Goal: Check status: Check status

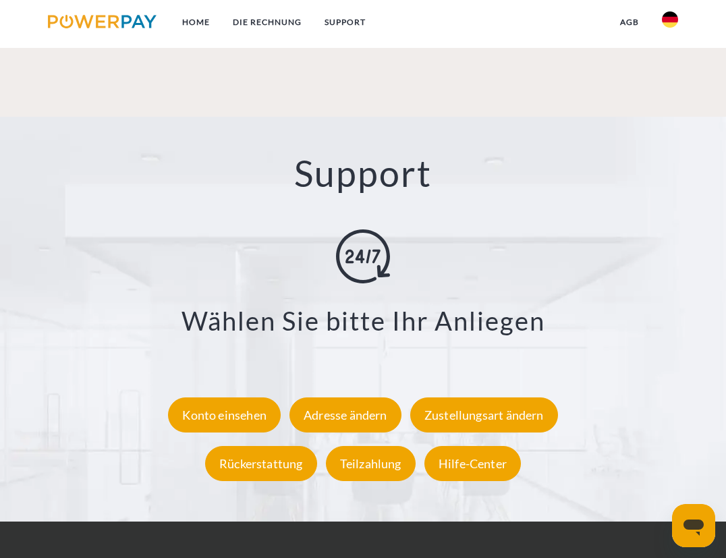
scroll to position [2092, 0]
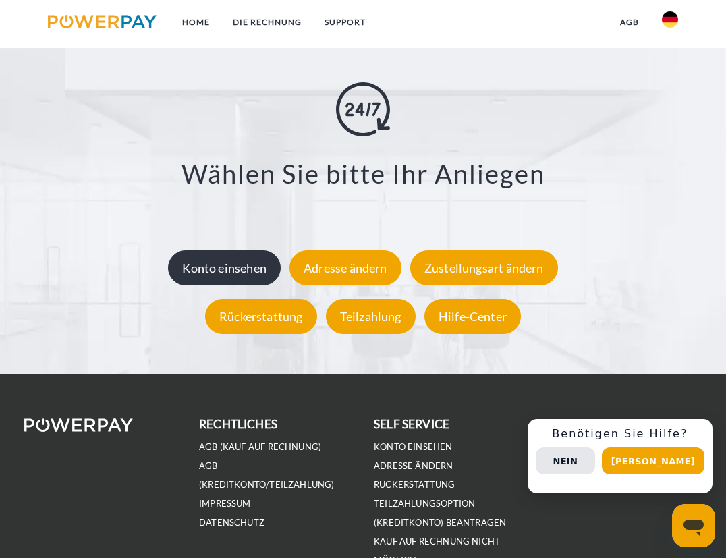
click at [259, 267] on div "Konto einsehen" at bounding box center [224, 267] width 113 height 35
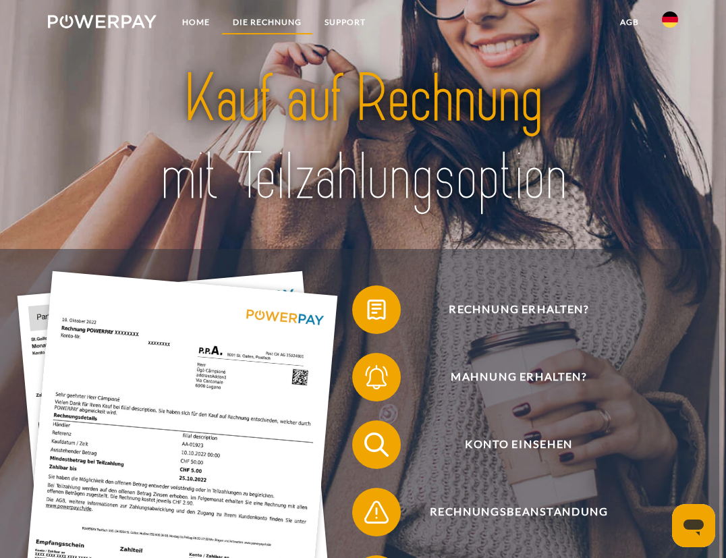
click at [274, 30] on link "DIE RECHNUNG" at bounding box center [267, 22] width 92 height 24
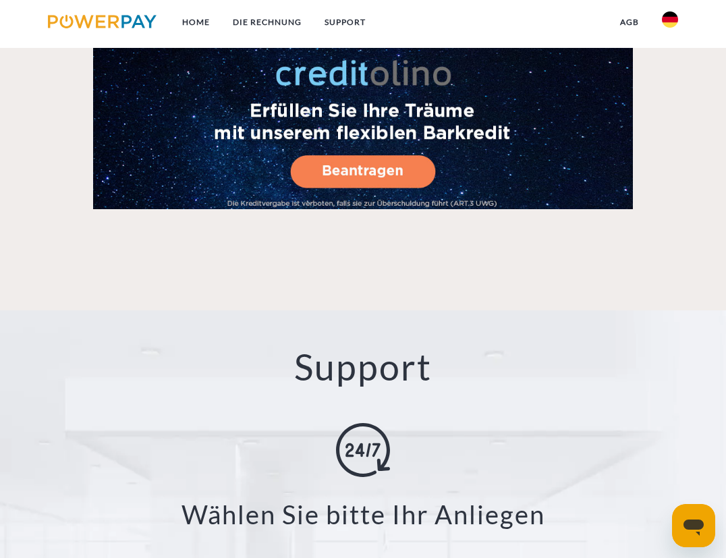
scroll to position [2176, 0]
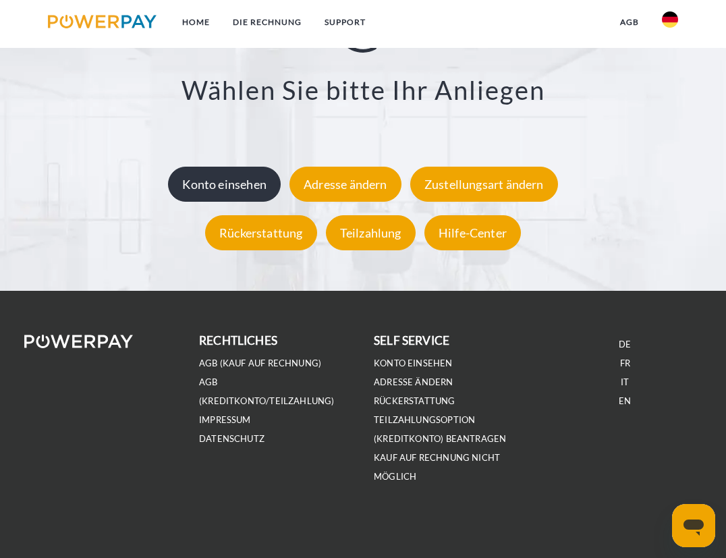
click at [249, 189] on div "Konto einsehen" at bounding box center [224, 184] width 113 height 35
